Goal: Information Seeking & Learning: Learn about a topic

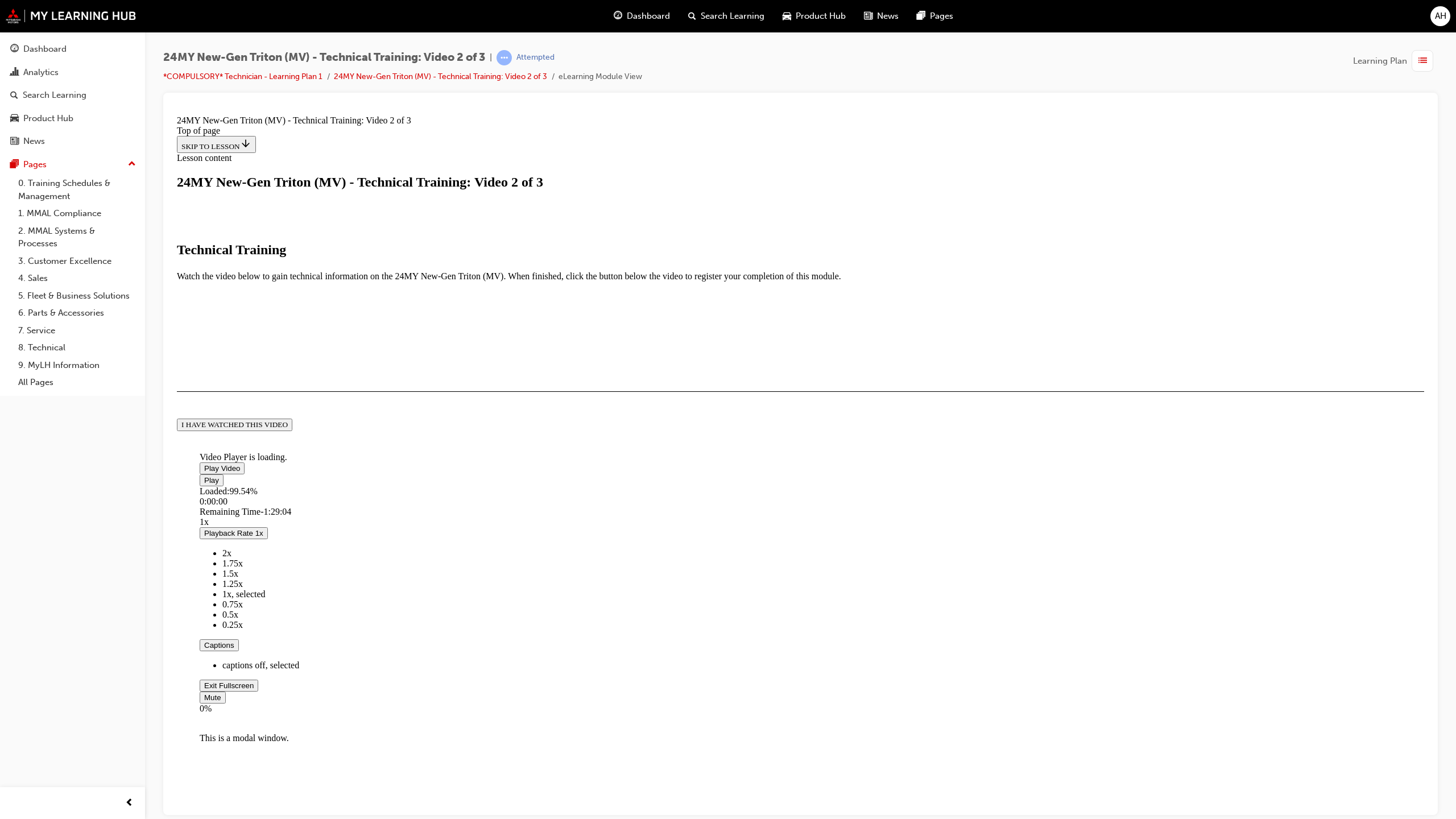
click at [204, 690] on span "Video player" at bounding box center [204, 685] width 0 height 8
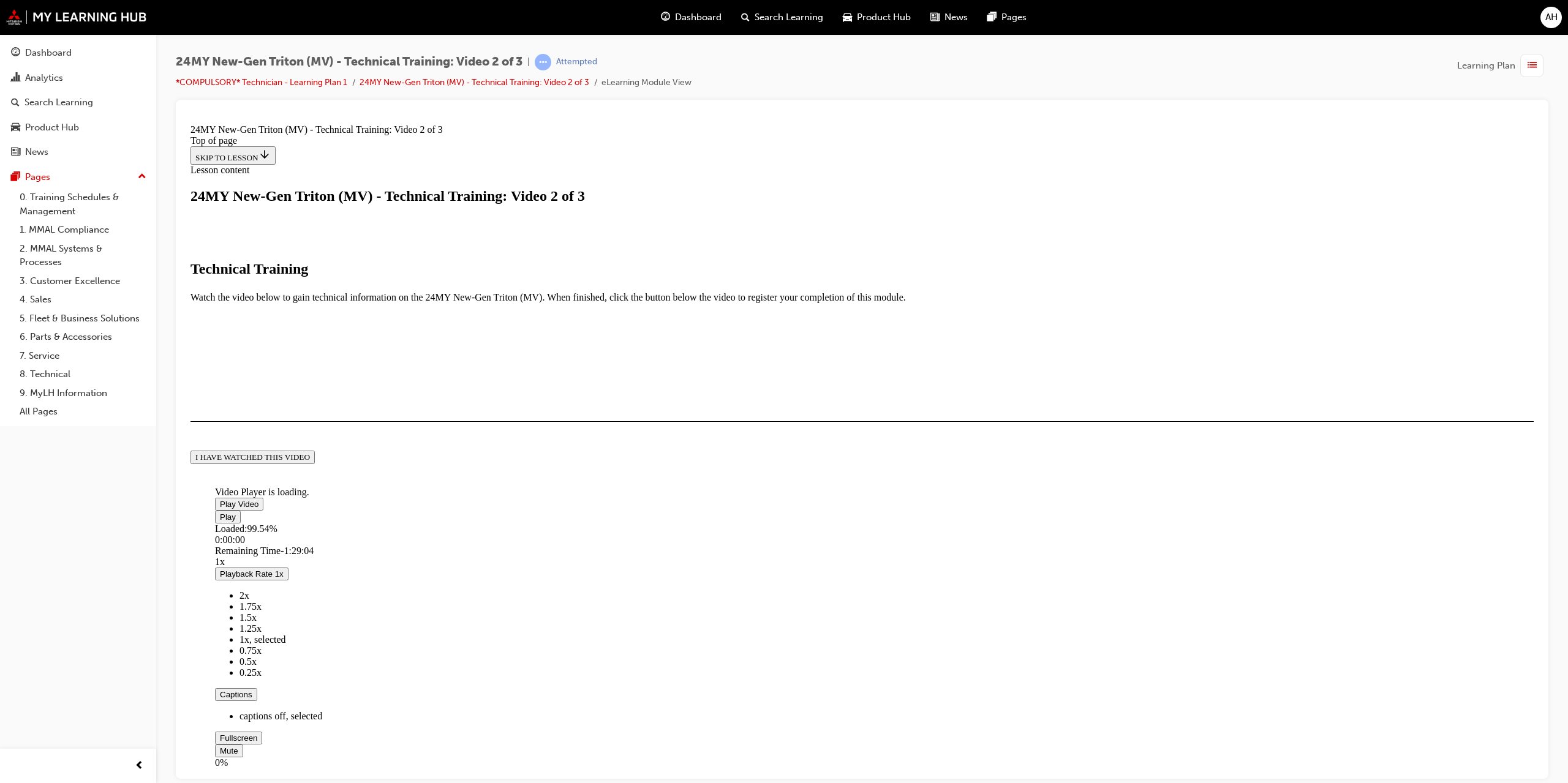
click at [315, 463] on button "I HAVE WATCHED THIS VIDEO" at bounding box center [253, 457] width 125 height 14
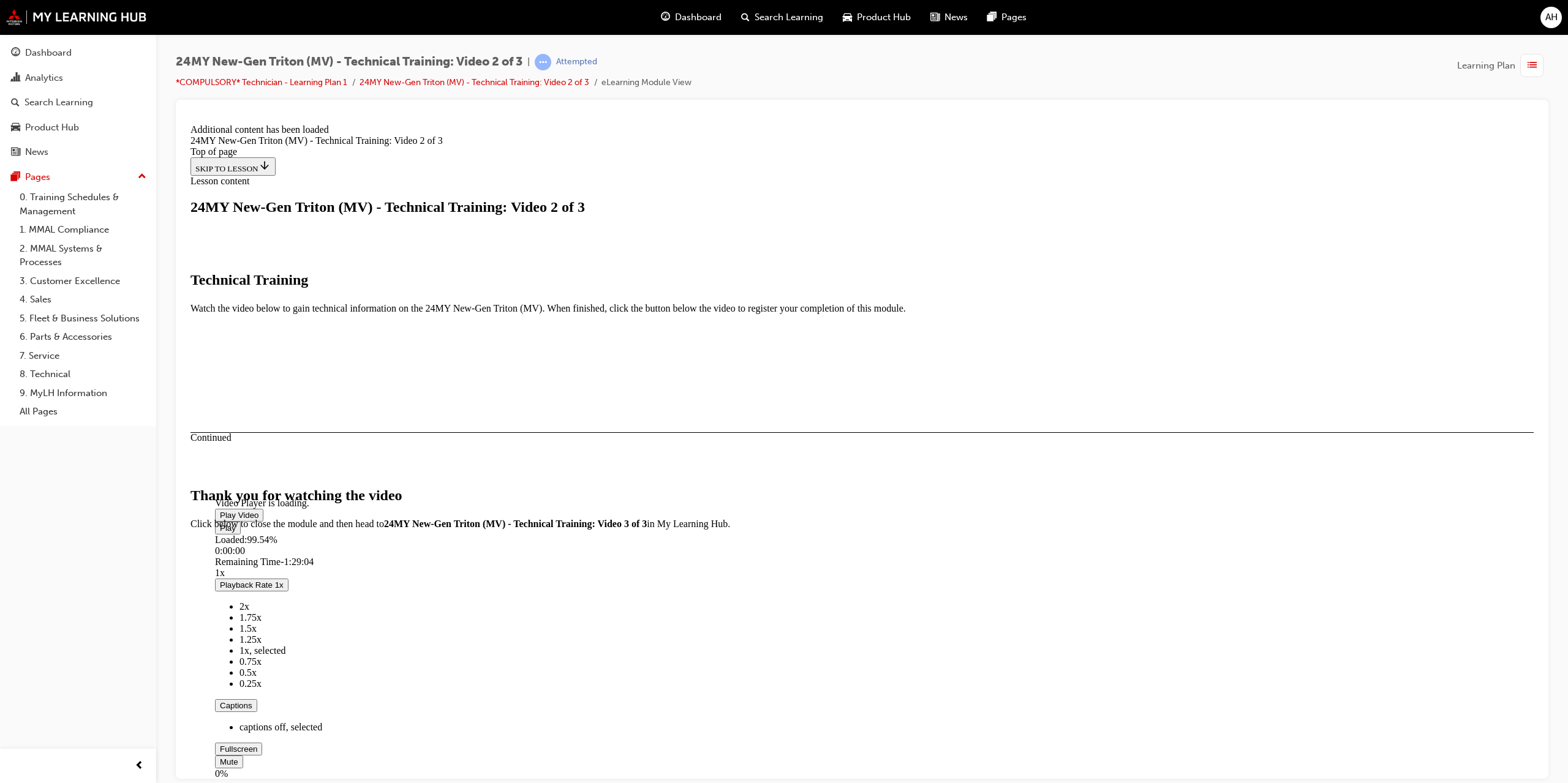
scroll to position [184, 0]
click at [265, 611] on button "CLOSE MODULE" at bounding box center [228, 604] width 75 height 13
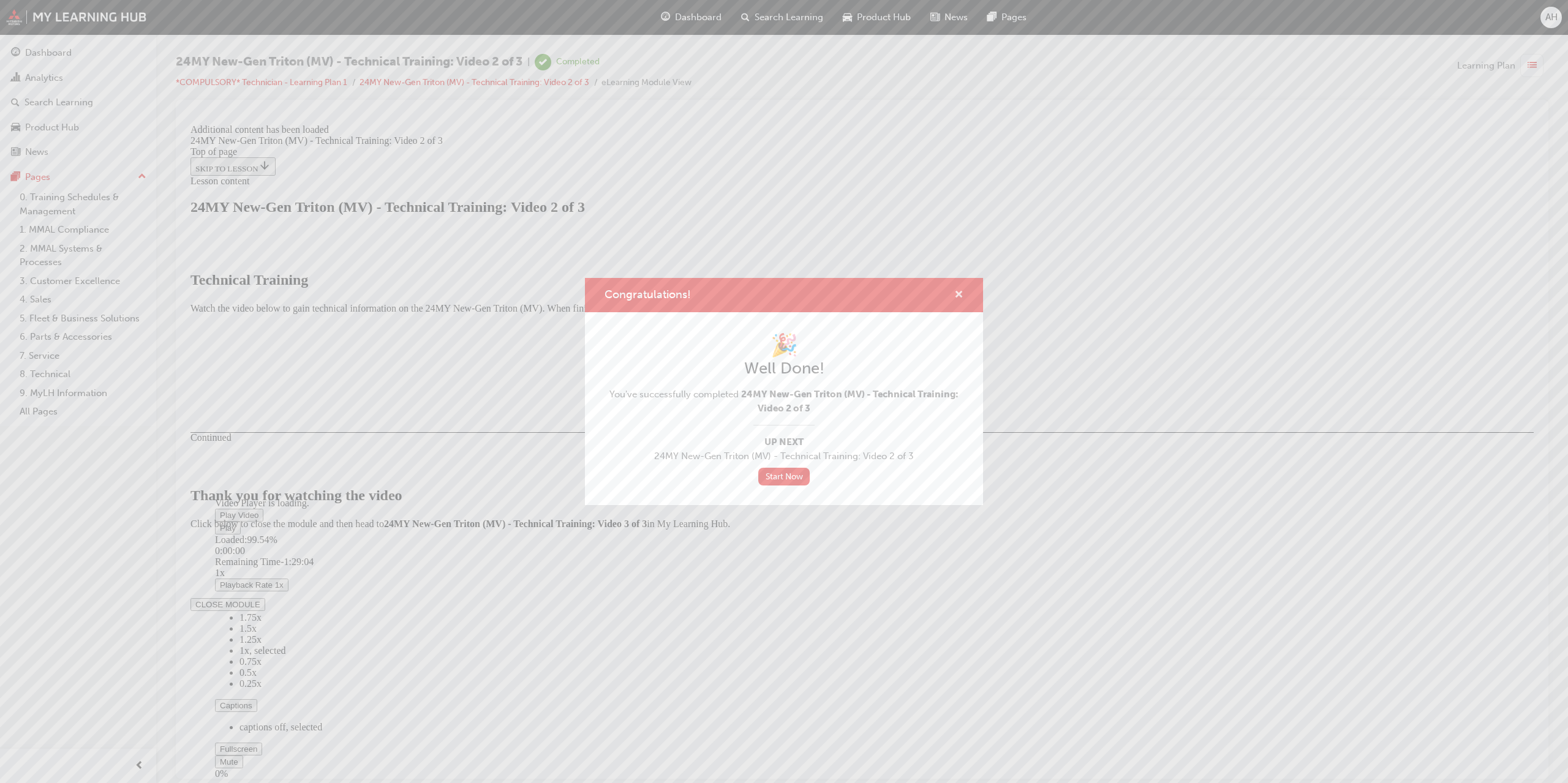
click at [957, 293] on span "cross-icon" at bounding box center [959, 296] width 9 height 11
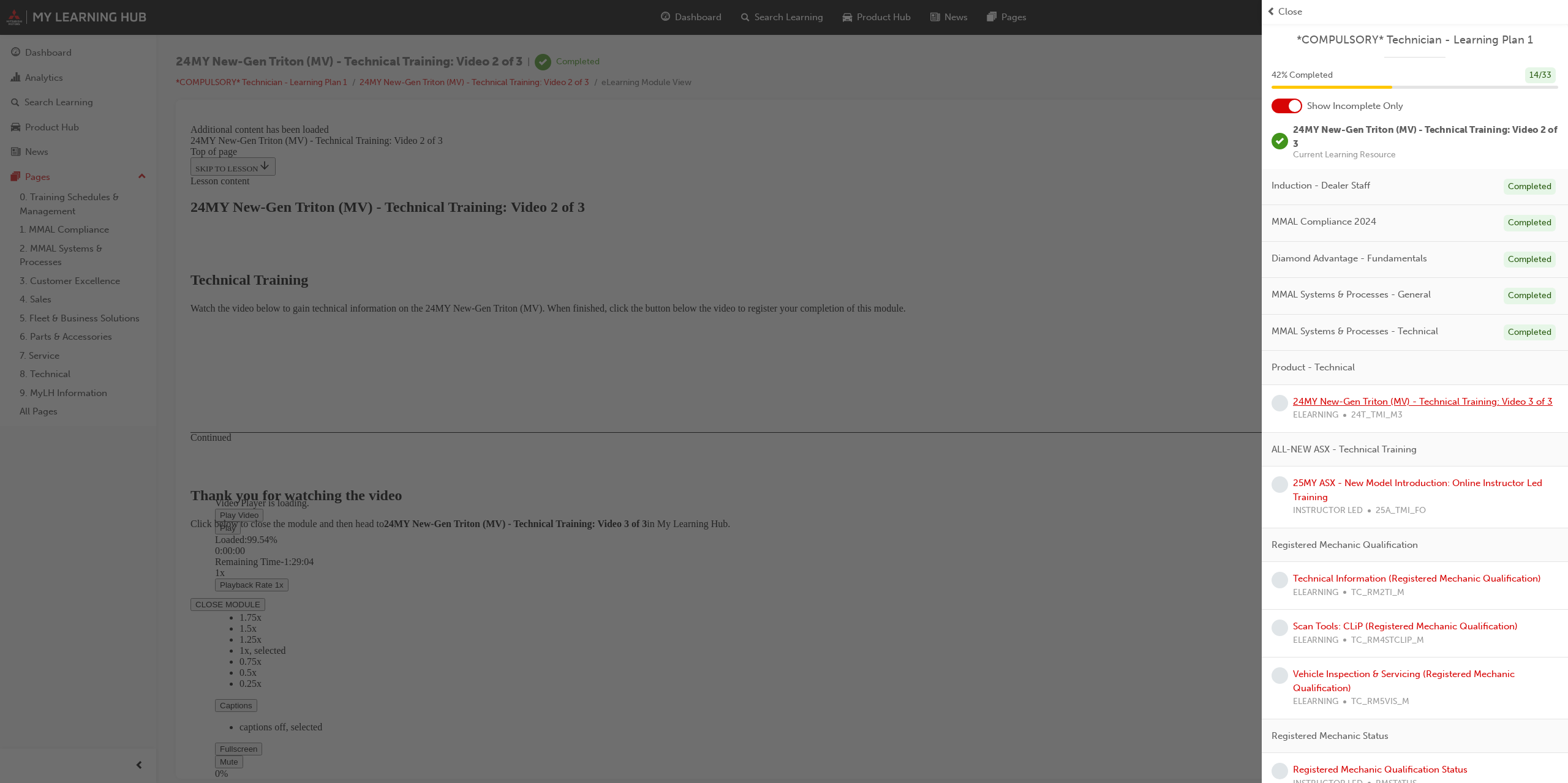
click at [1319, 402] on link "24MY New-Gen Triton (MV) - Technical Training: Video 3 of 3" at bounding box center [1422, 401] width 260 height 11
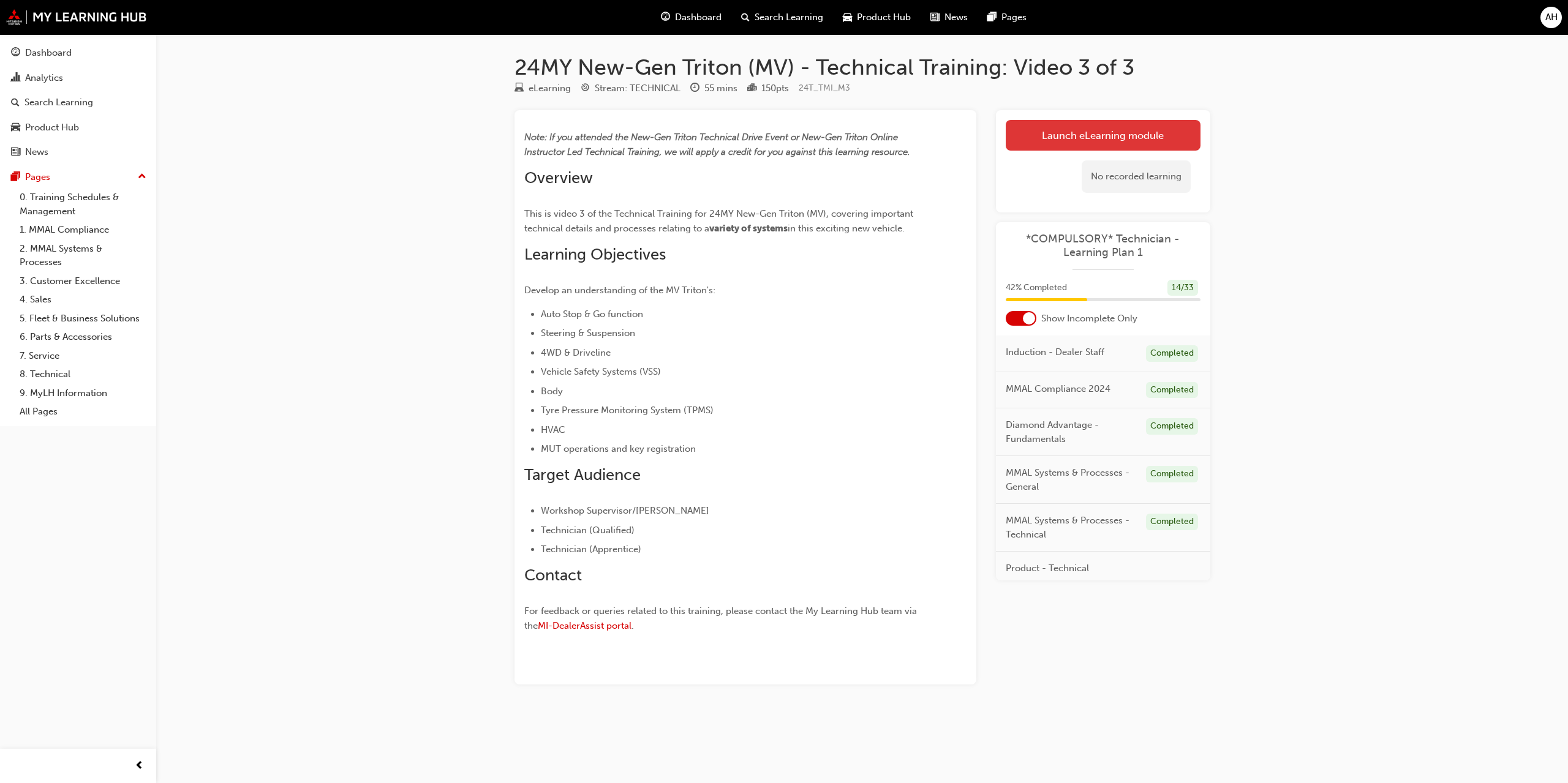
click at [1154, 139] on link "Launch eLearning module" at bounding box center [1103, 135] width 194 height 31
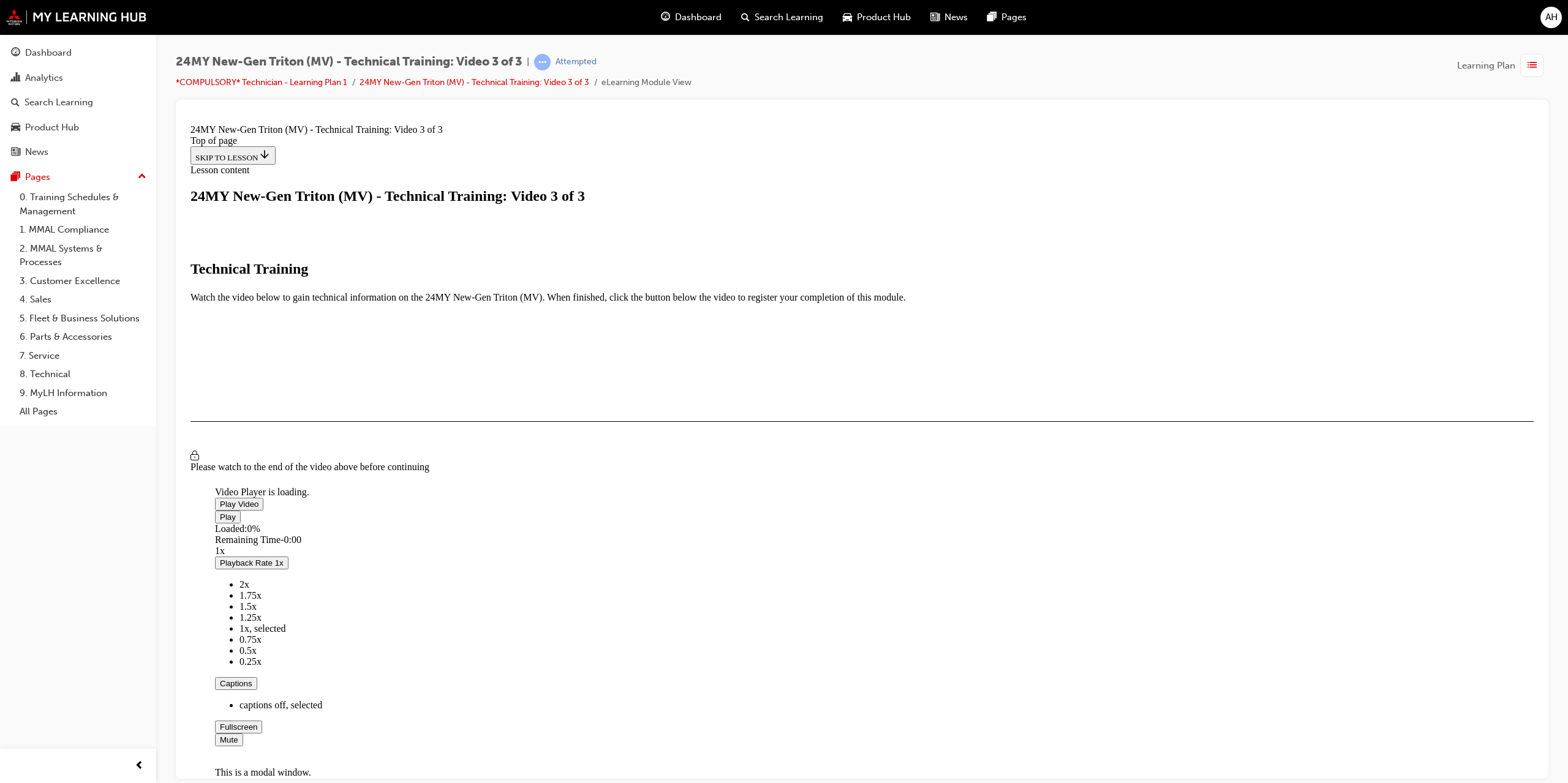
click at [220, 508] on span "Video player" at bounding box center [220, 504] width 0 height 9
